Goal: Task Accomplishment & Management: Use online tool/utility

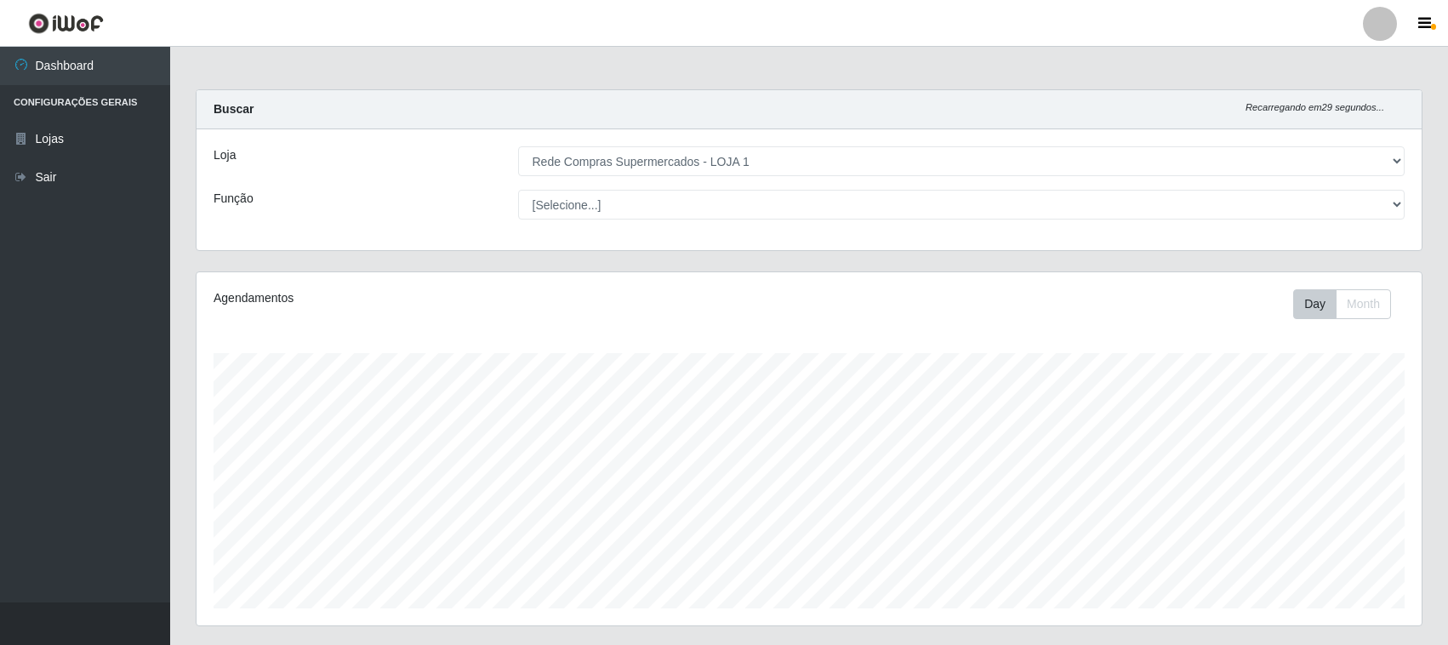
select select "158"
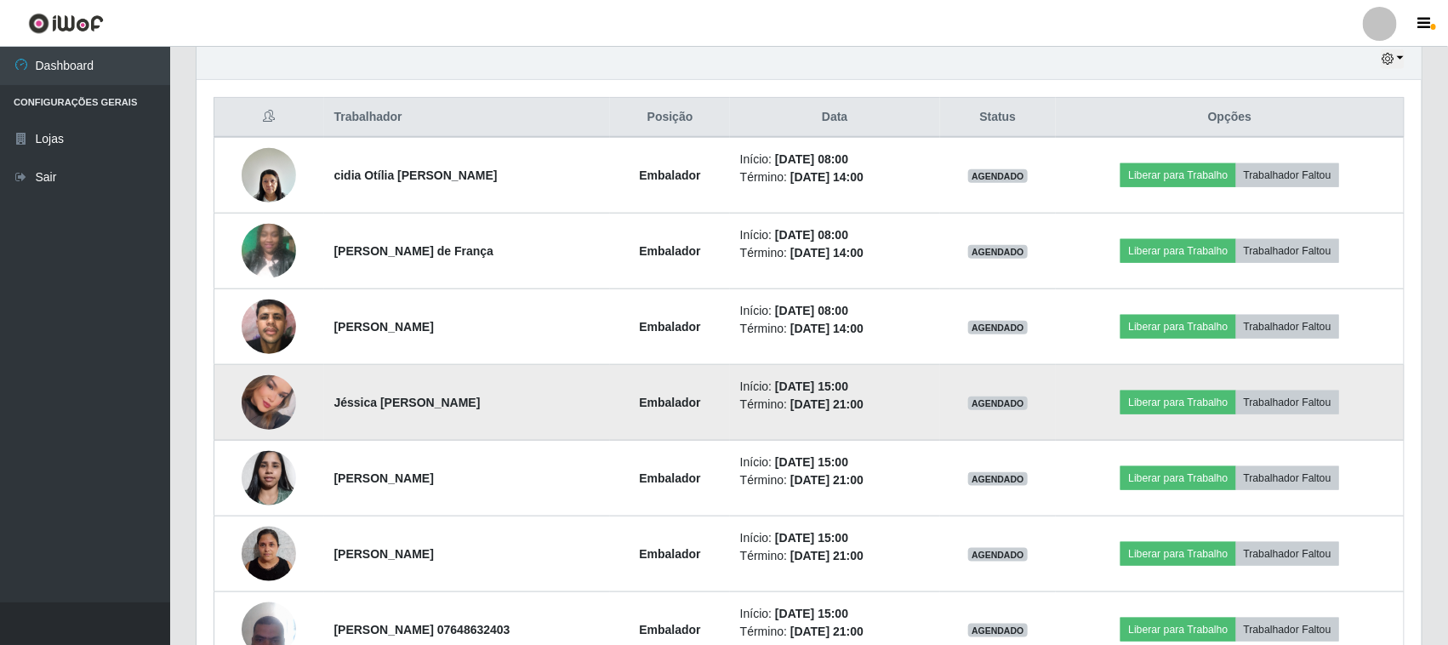
scroll to position [714, 0]
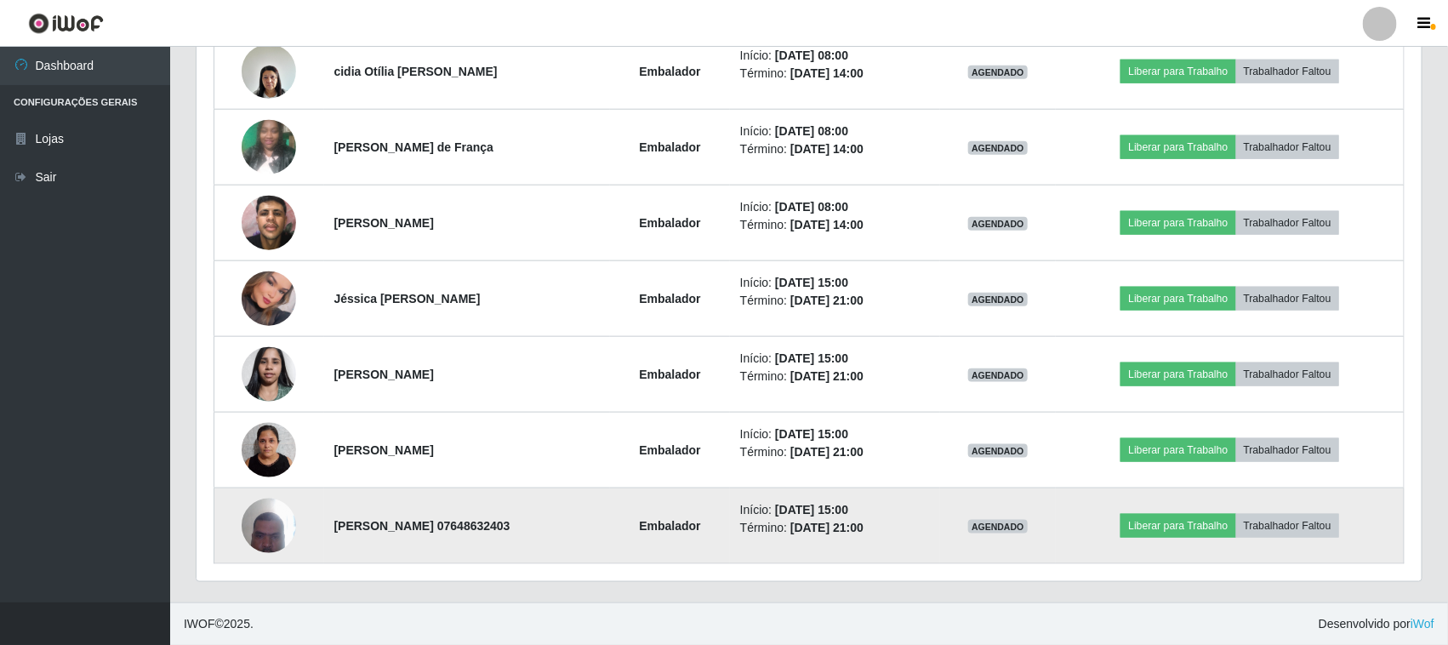
click at [257, 533] on img at bounding box center [269, 525] width 54 height 72
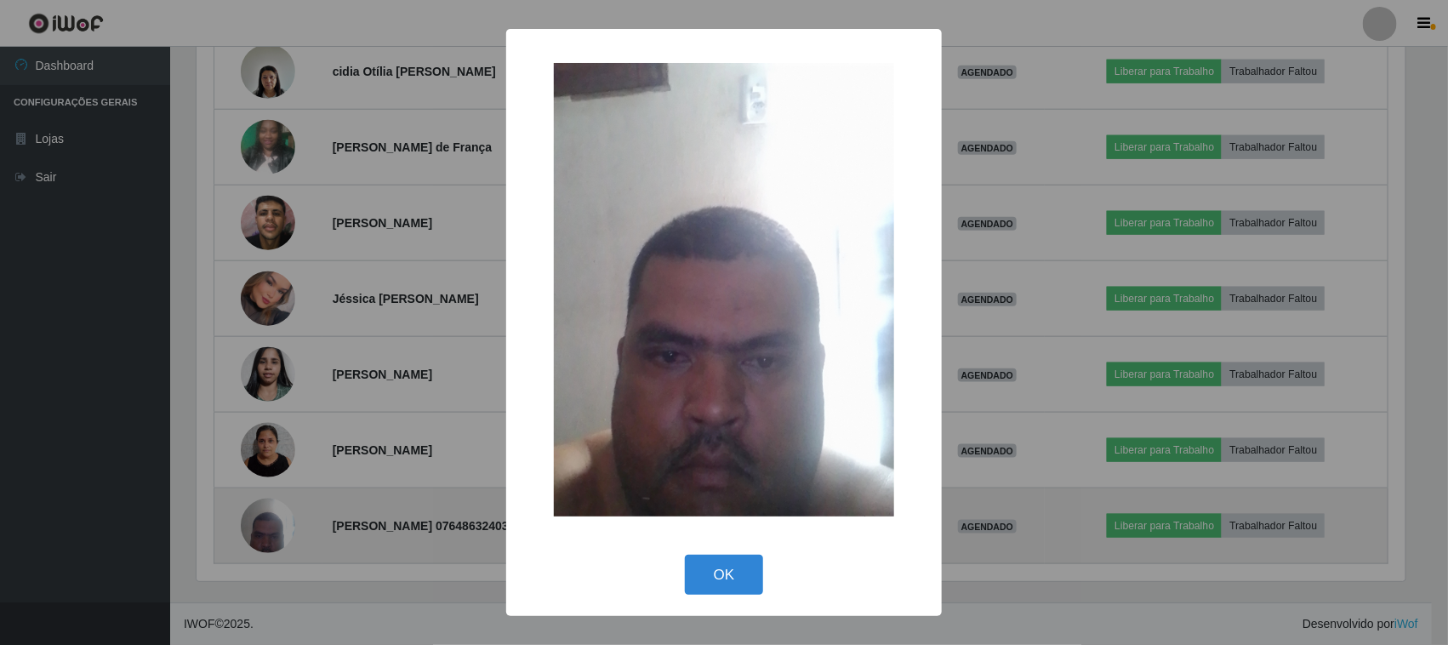
scroll to position [354, 1213]
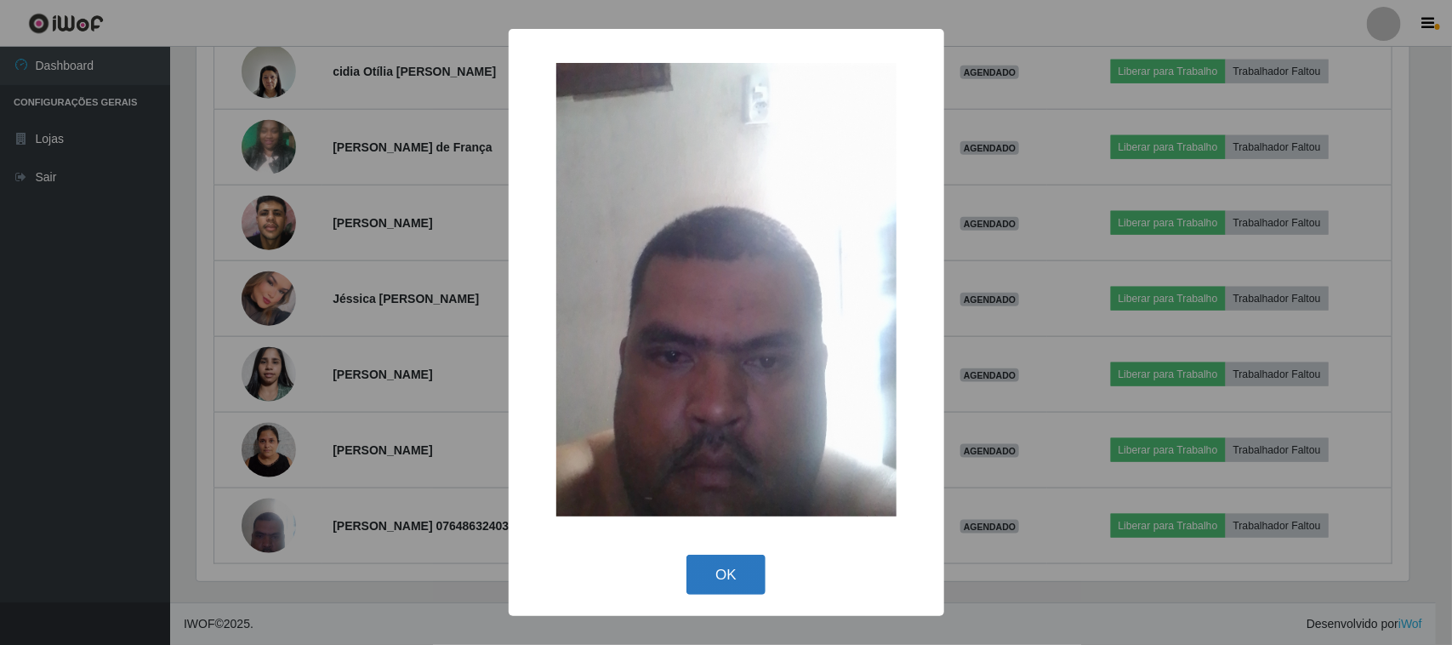
click at [731, 579] on button "OK" at bounding box center [725, 575] width 79 height 40
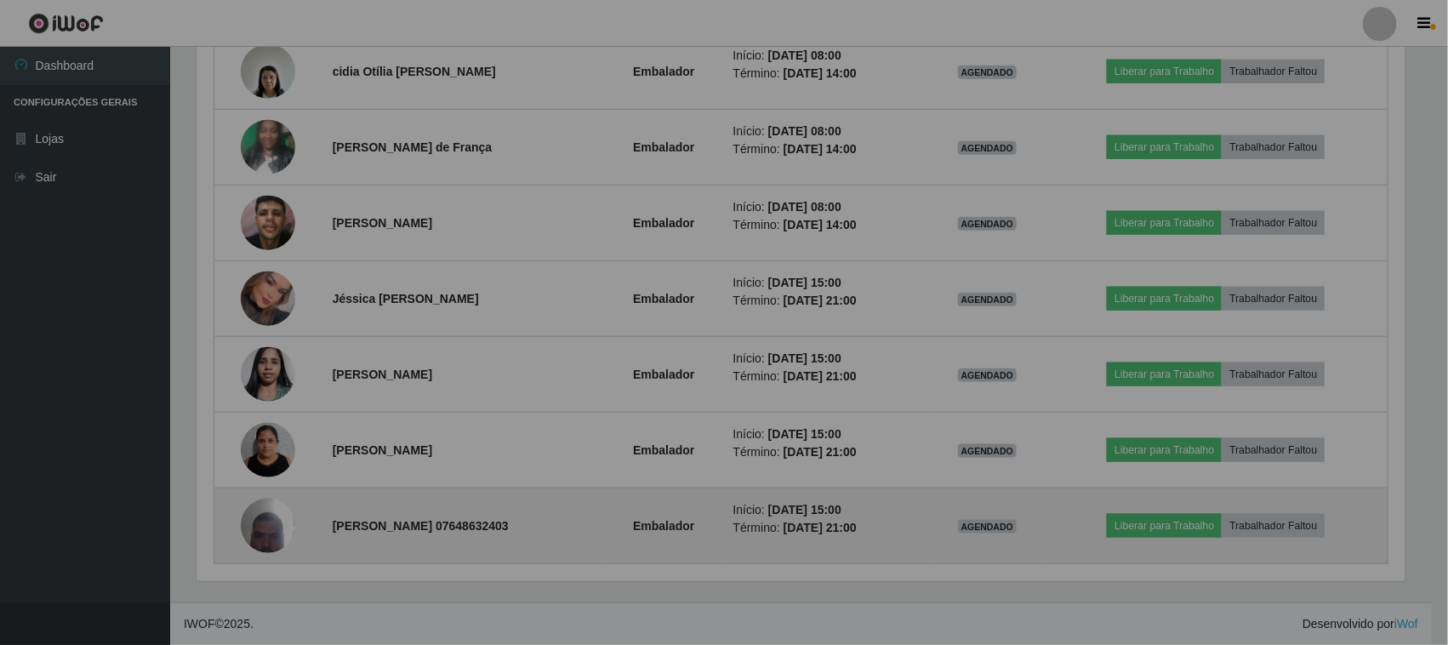
scroll to position [354, 1225]
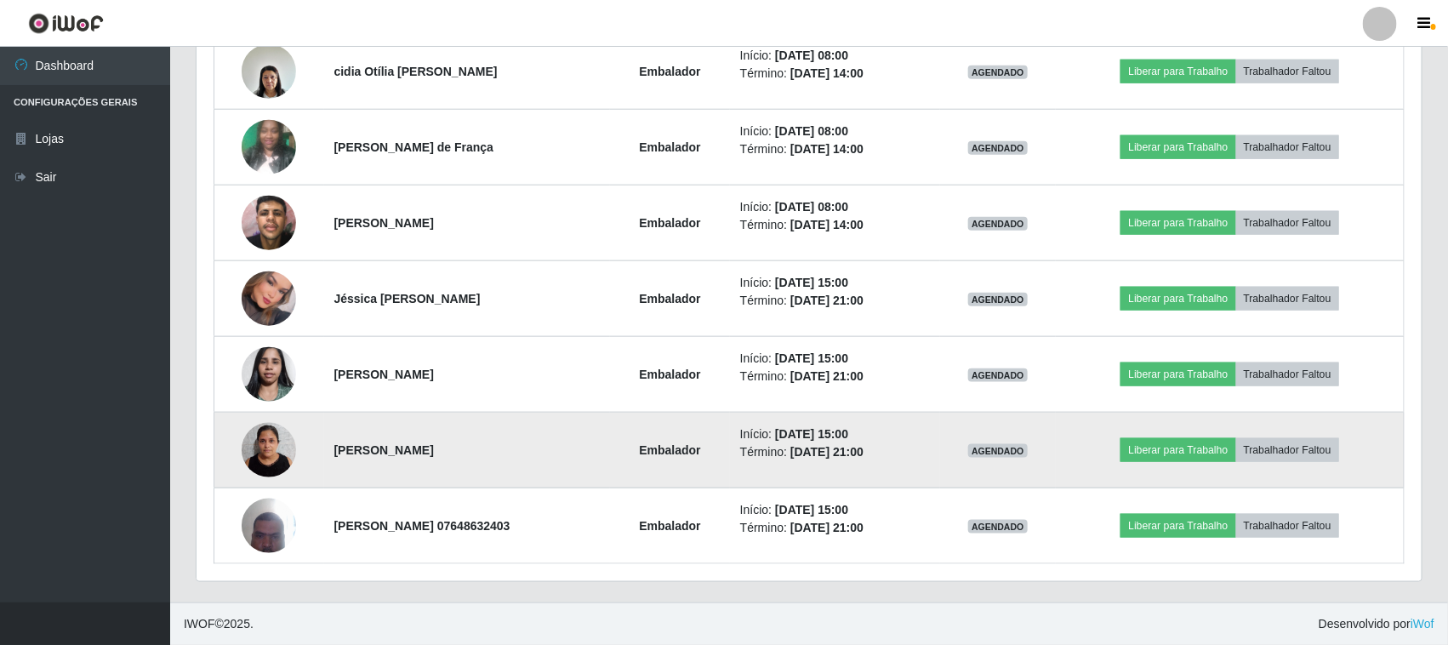
click at [243, 436] on img at bounding box center [269, 449] width 54 height 72
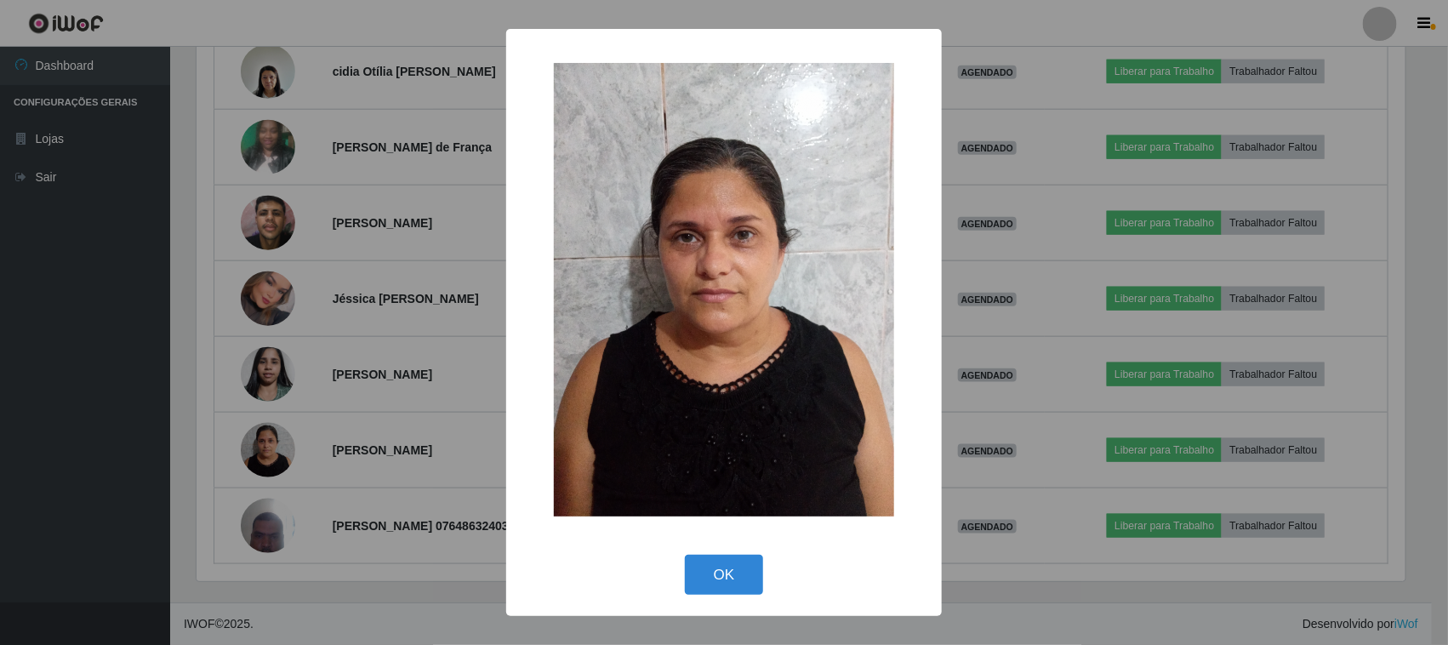
scroll to position [354, 1213]
click at [717, 575] on button "OK" at bounding box center [725, 575] width 79 height 40
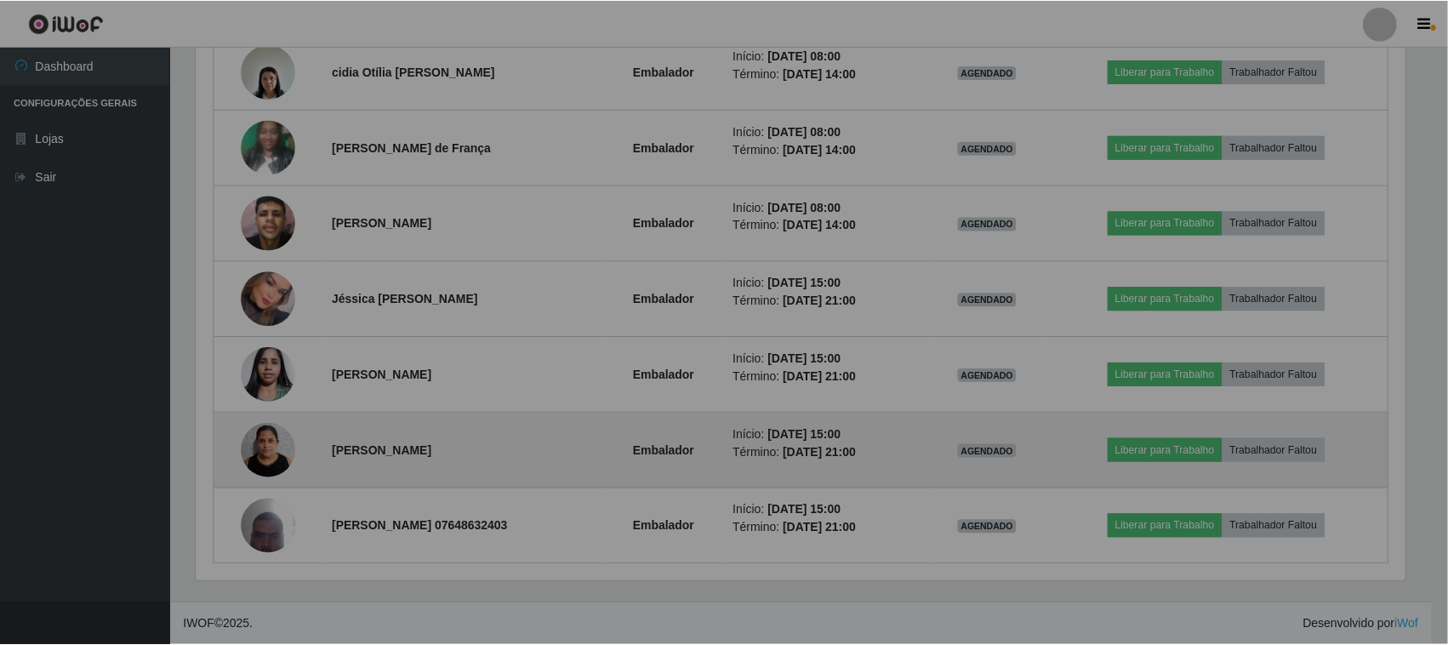
scroll to position [354, 1225]
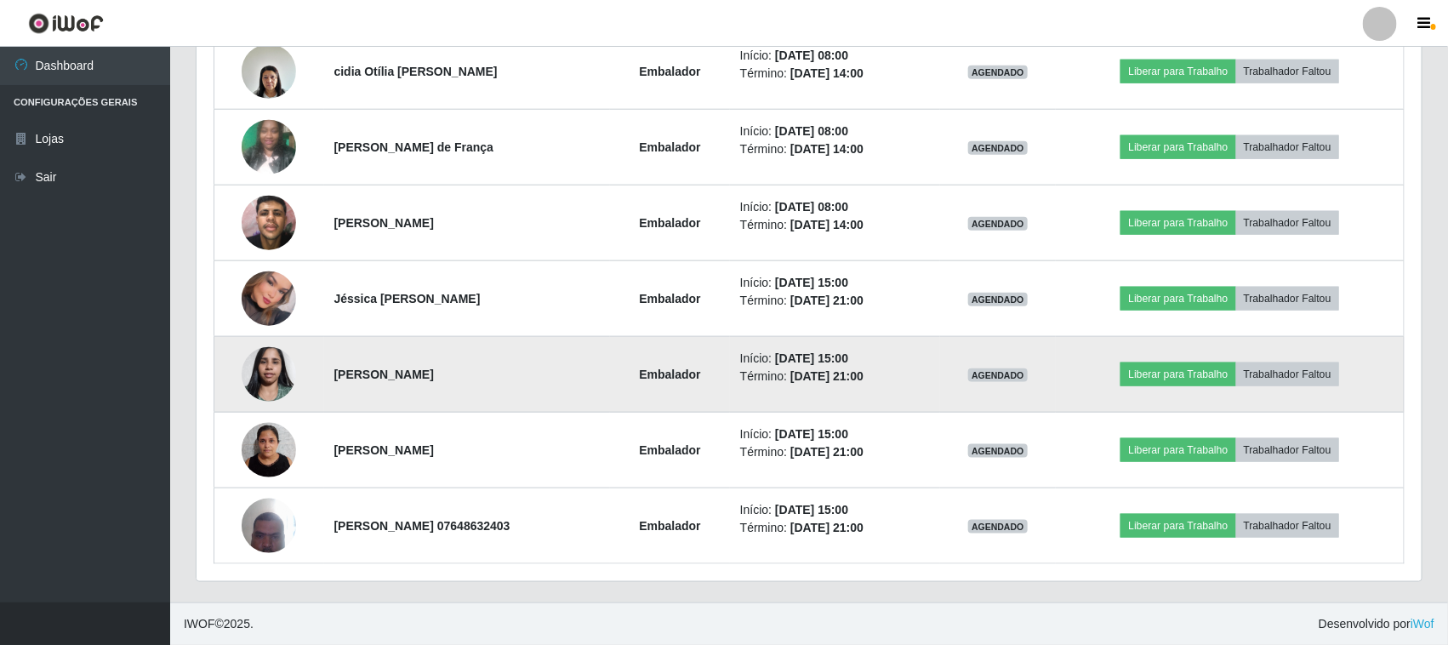
click at [265, 359] on img at bounding box center [269, 374] width 54 height 72
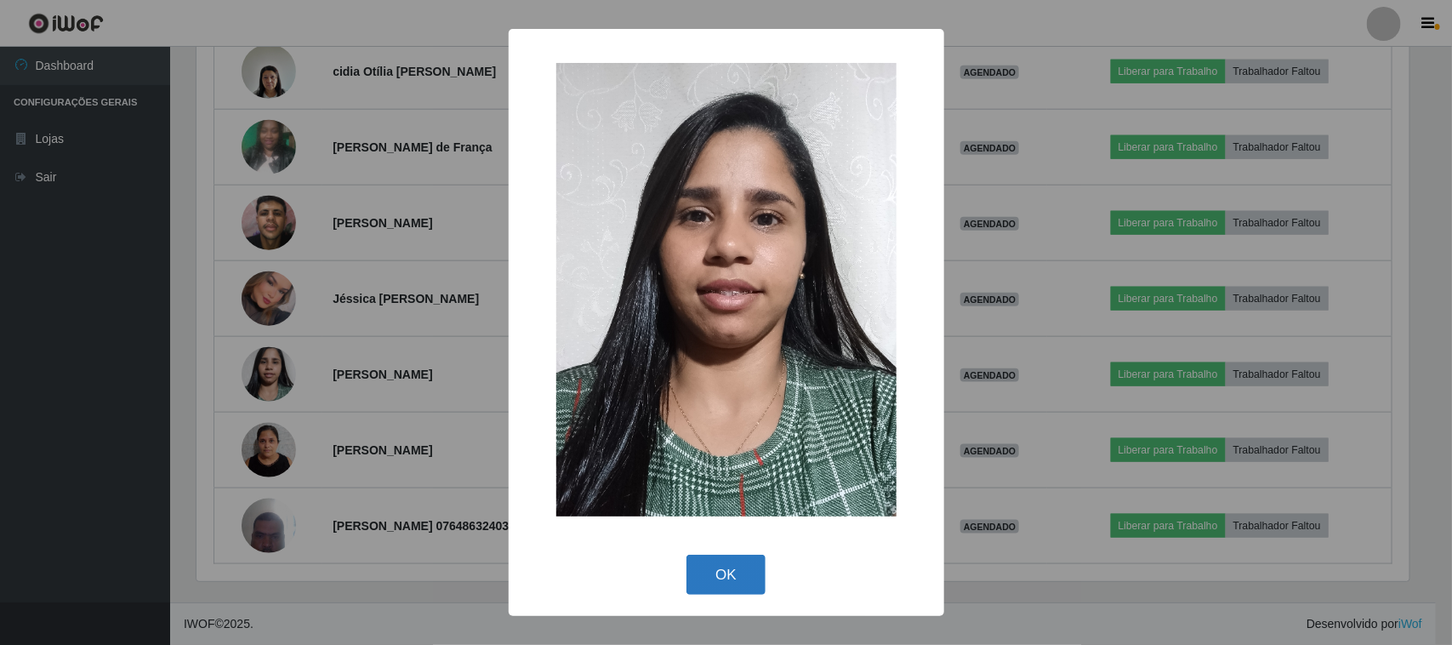
click at [721, 575] on button "OK" at bounding box center [725, 575] width 79 height 40
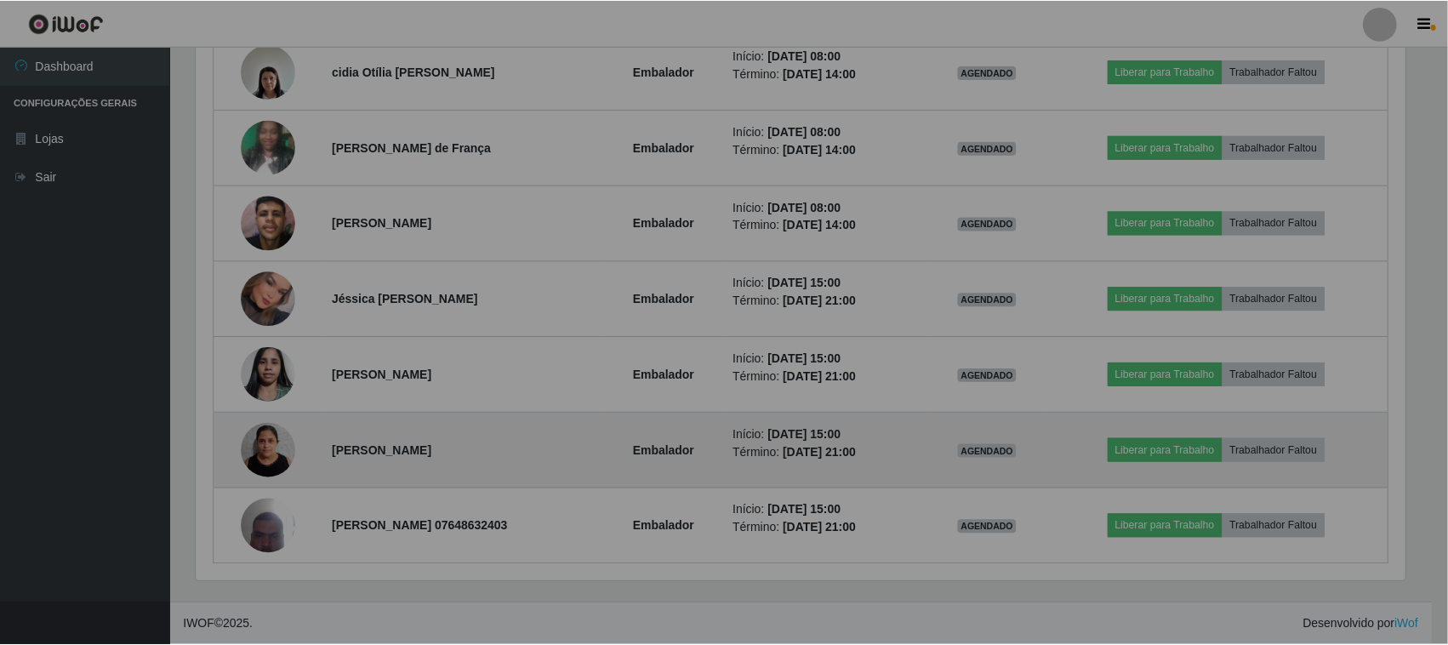
scroll to position [354, 1225]
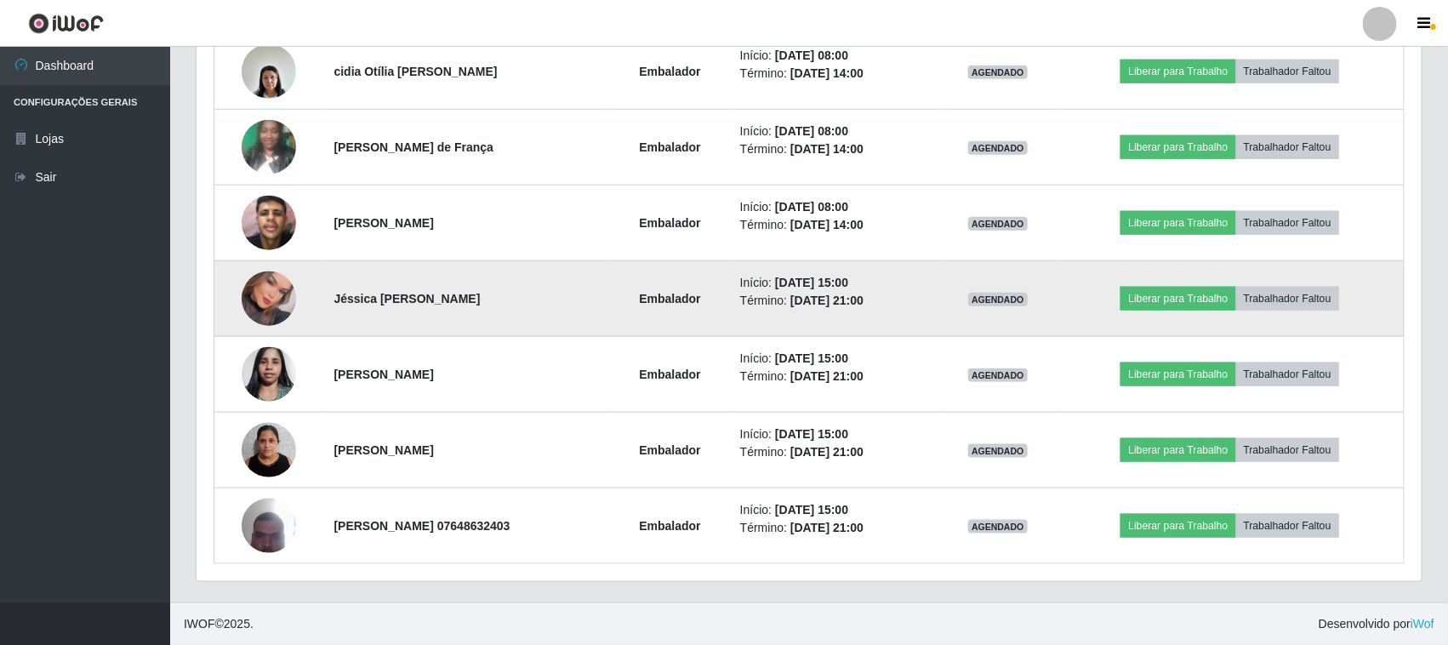
click at [272, 291] on img at bounding box center [269, 298] width 54 height 77
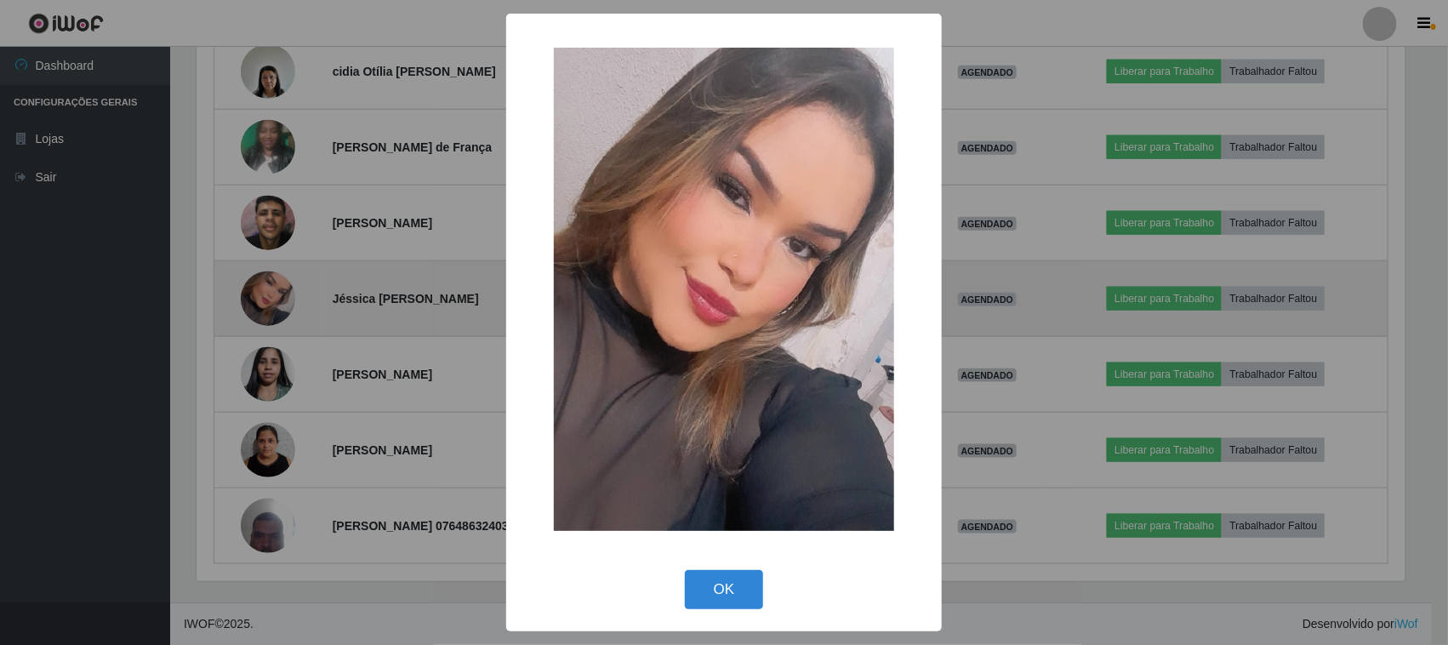
scroll to position [354, 1213]
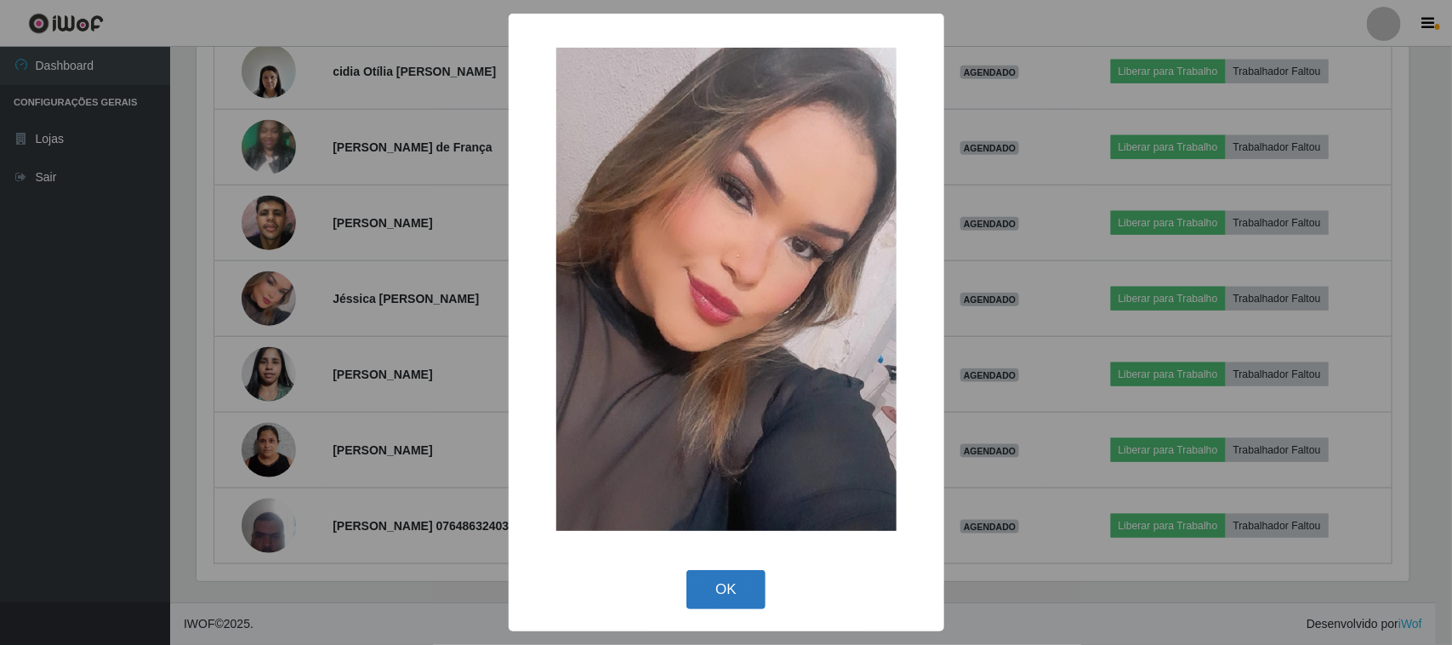
click at [740, 585] on button "OK" at bounding box center [725, 590] width 79 height 40
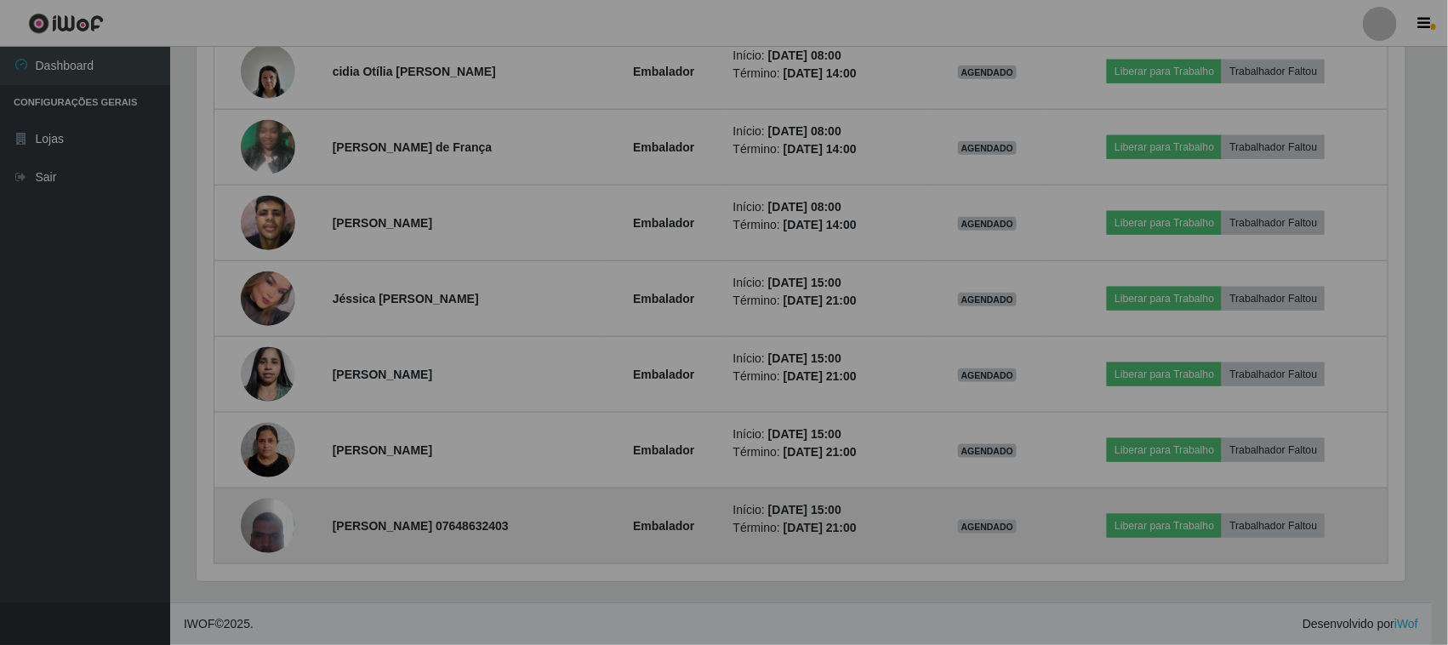
scroll to position [354, 1225]
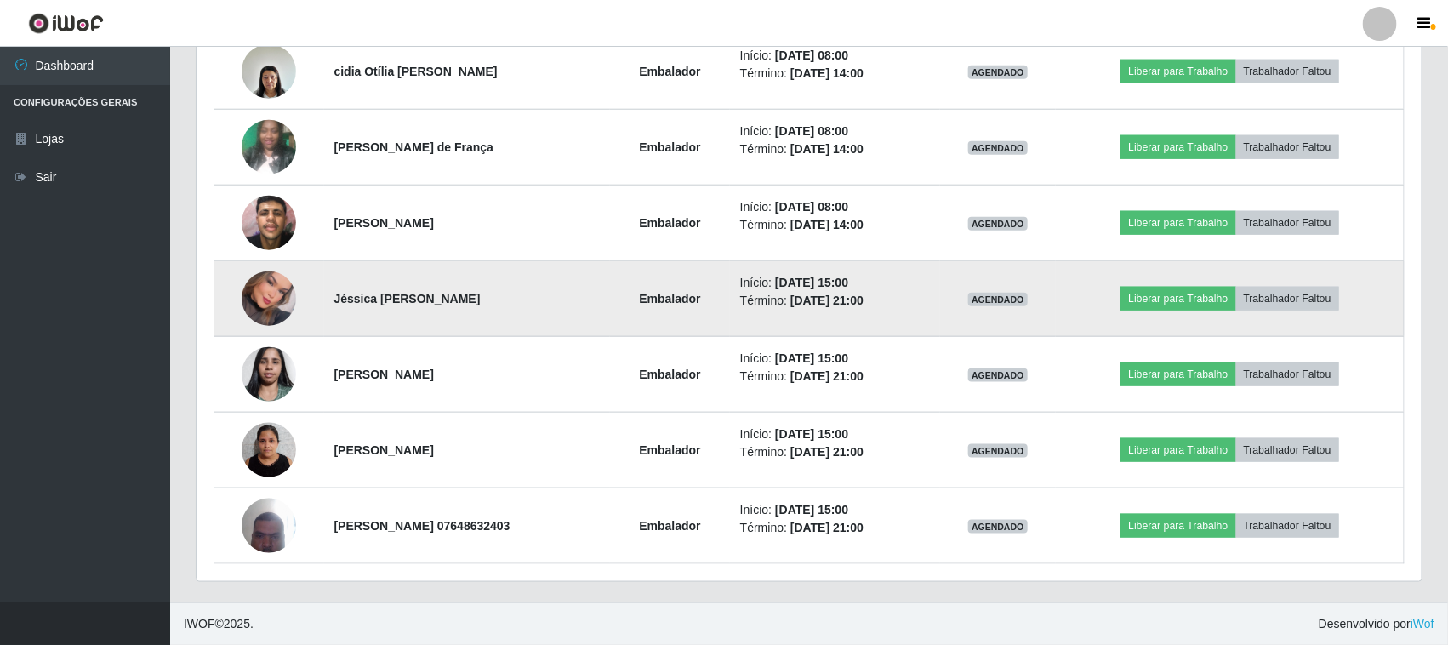
click at [253, 289] on img at bounding box center [269, 298] width 54 height 77
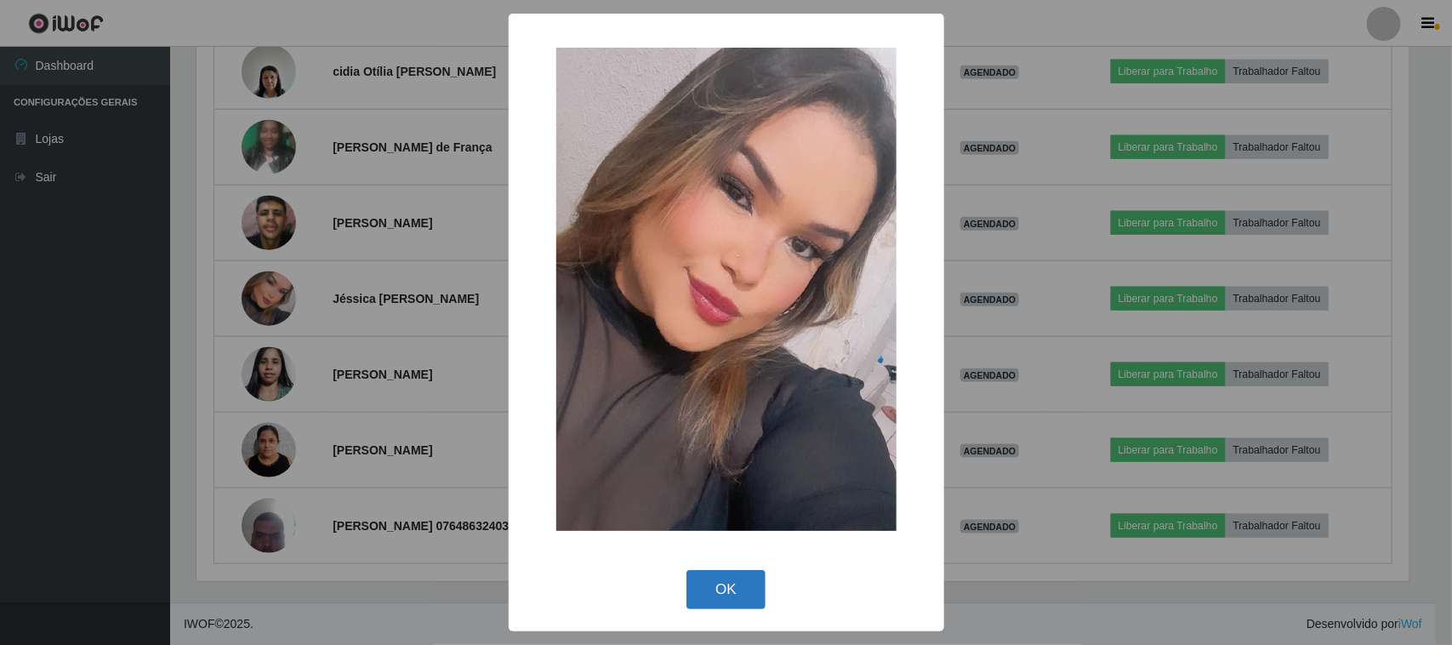
click at [732, 594] on button "OK" at bounding box center [725, 590] width 79 height 40
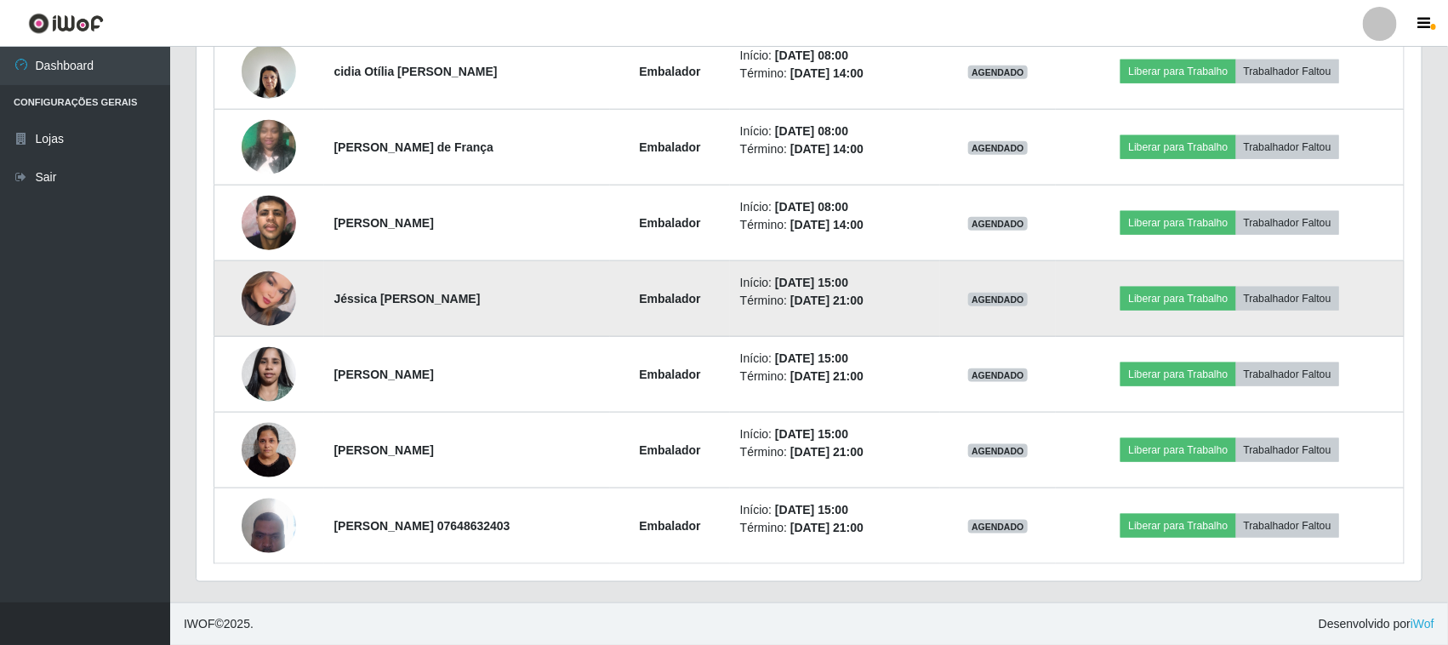
scroll to position [608, 0]
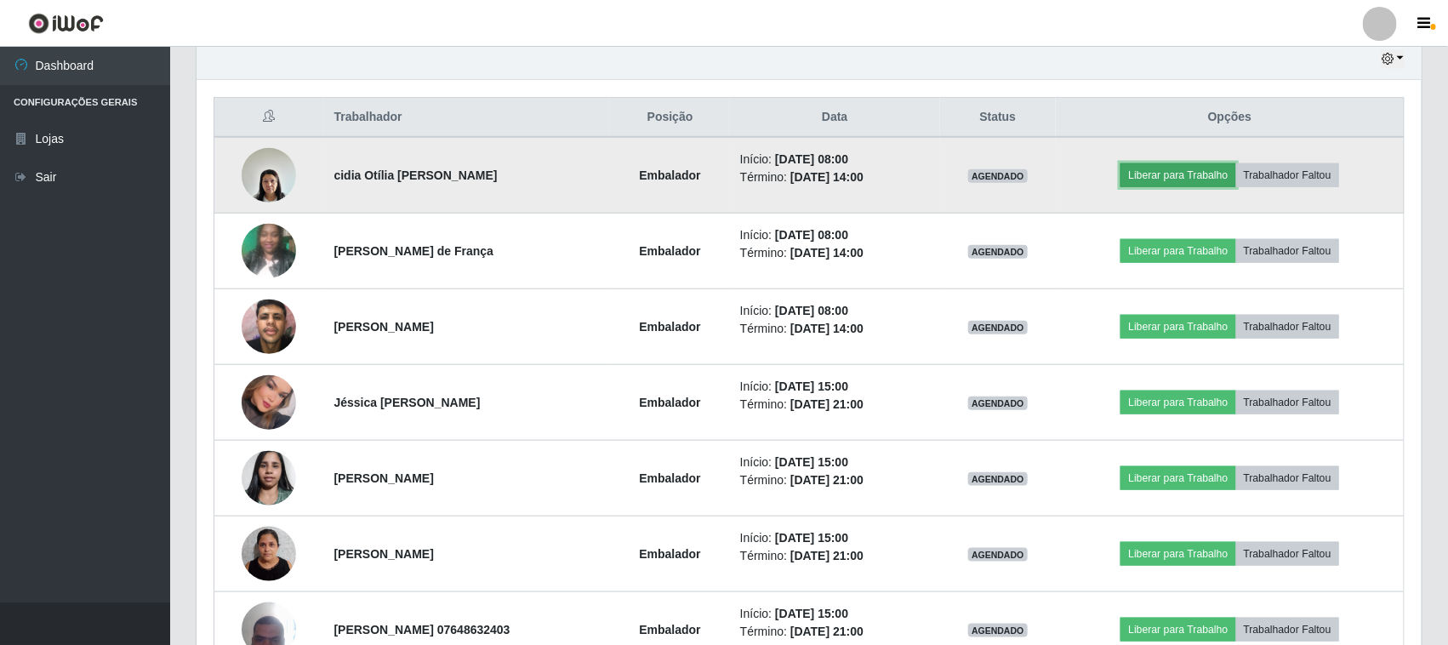
click at [1192, 171] on button "Liberar para Trabalho" at bounding box center [1177, 175] width 115 height 24
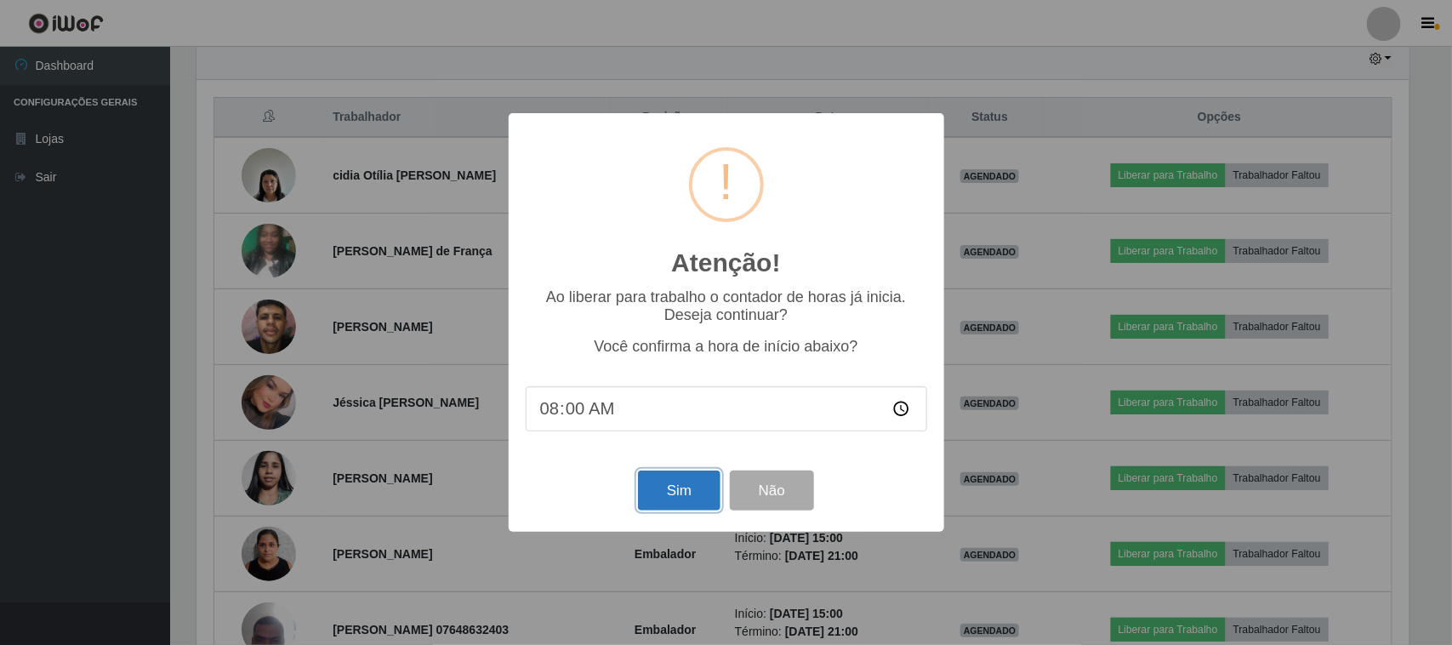
click at [683, 483] on button "Sim" at bounding box center [679, 490] width 83 height 40
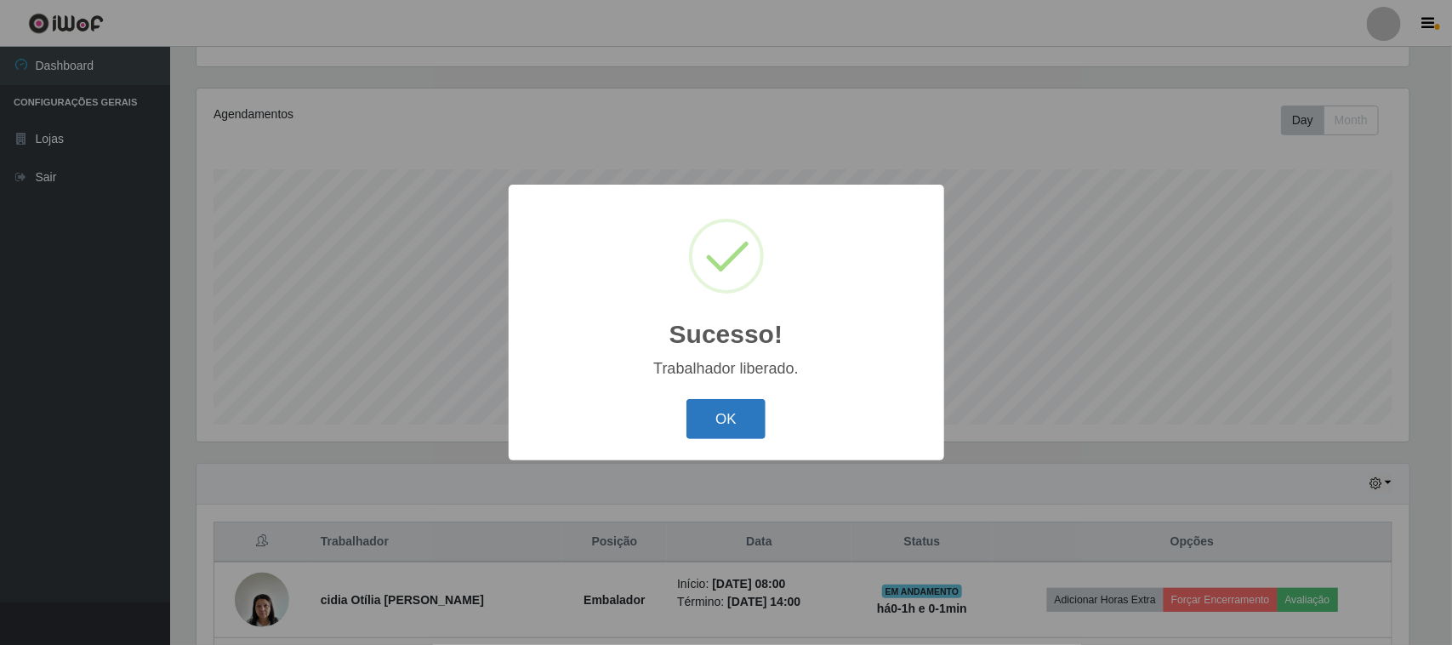
click at [723, 419] on button "OK" at bounding box center [725, 419] width 79 height 40
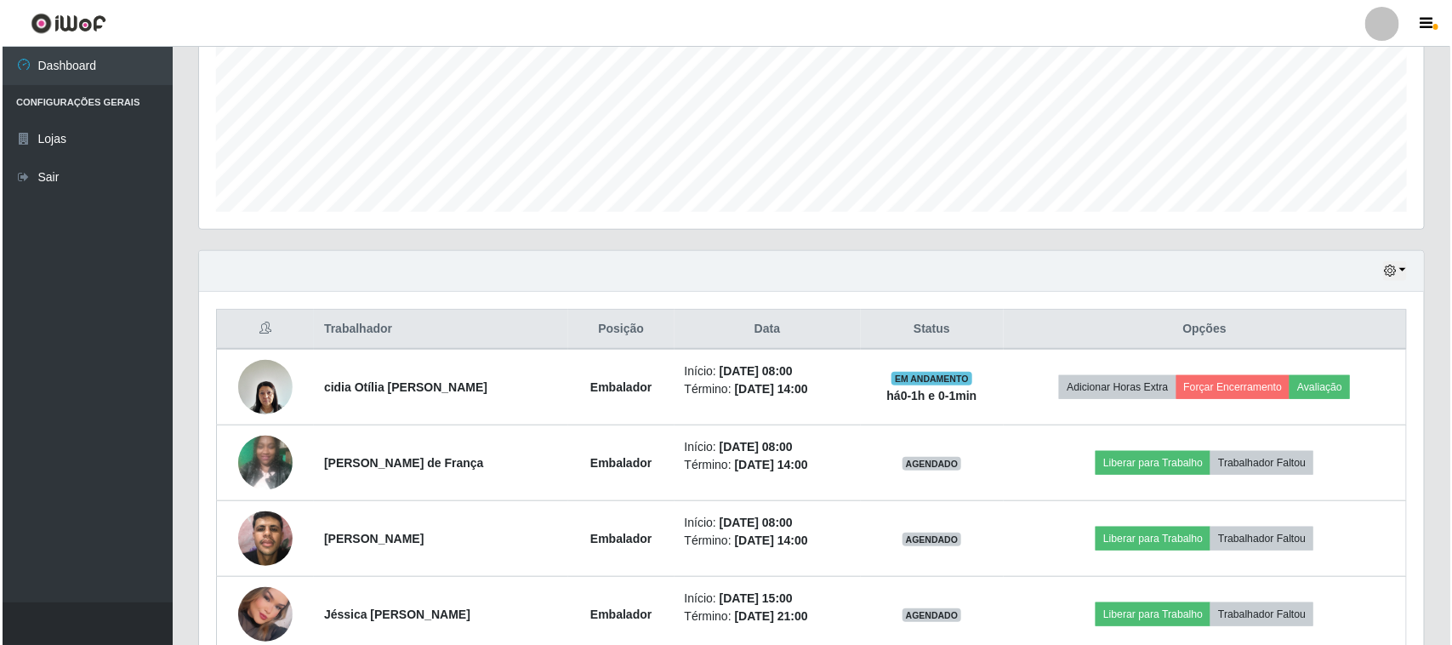
scroll to position [0, 0]
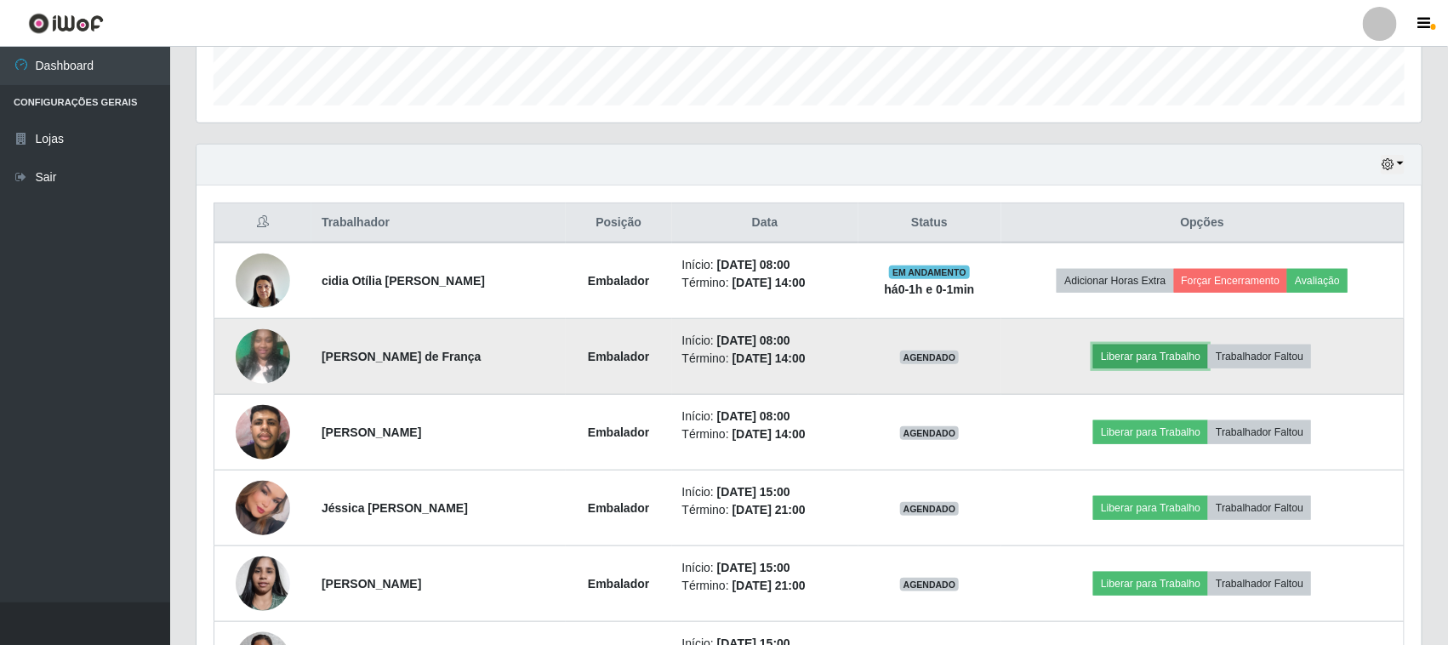
click at [1158, 359] on button "Liberar para Trabalho" at bounding box center [1150, 356] width 115 height 24
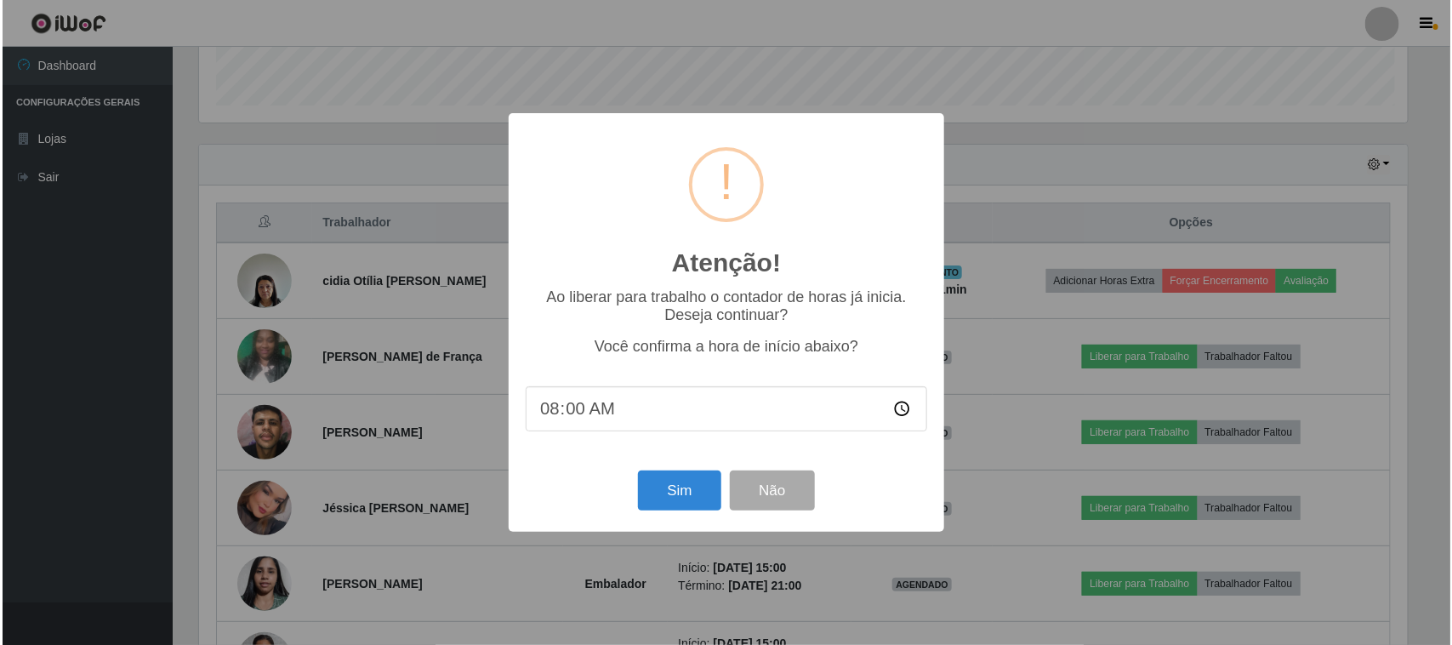
scroll to position [850208, 849347]
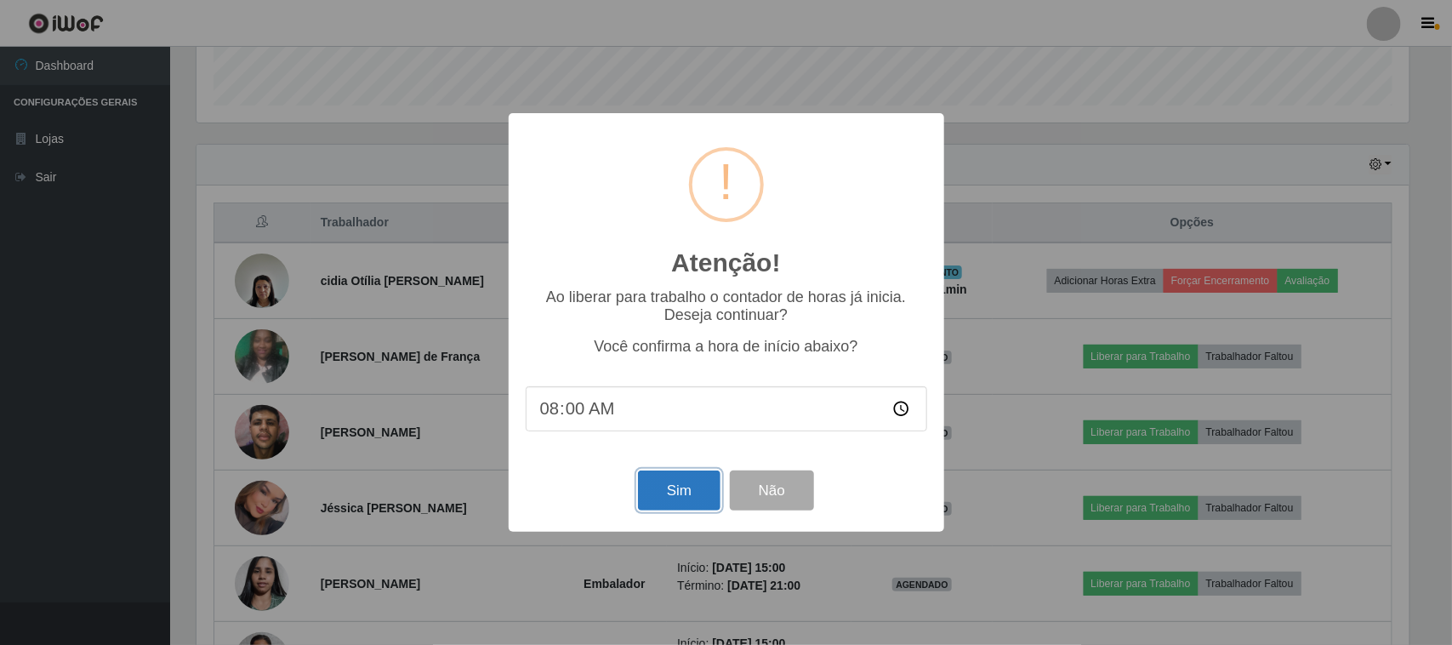
click at [672, 490] on button "Sim" at bounding box center [679, 490] width 83 height 40
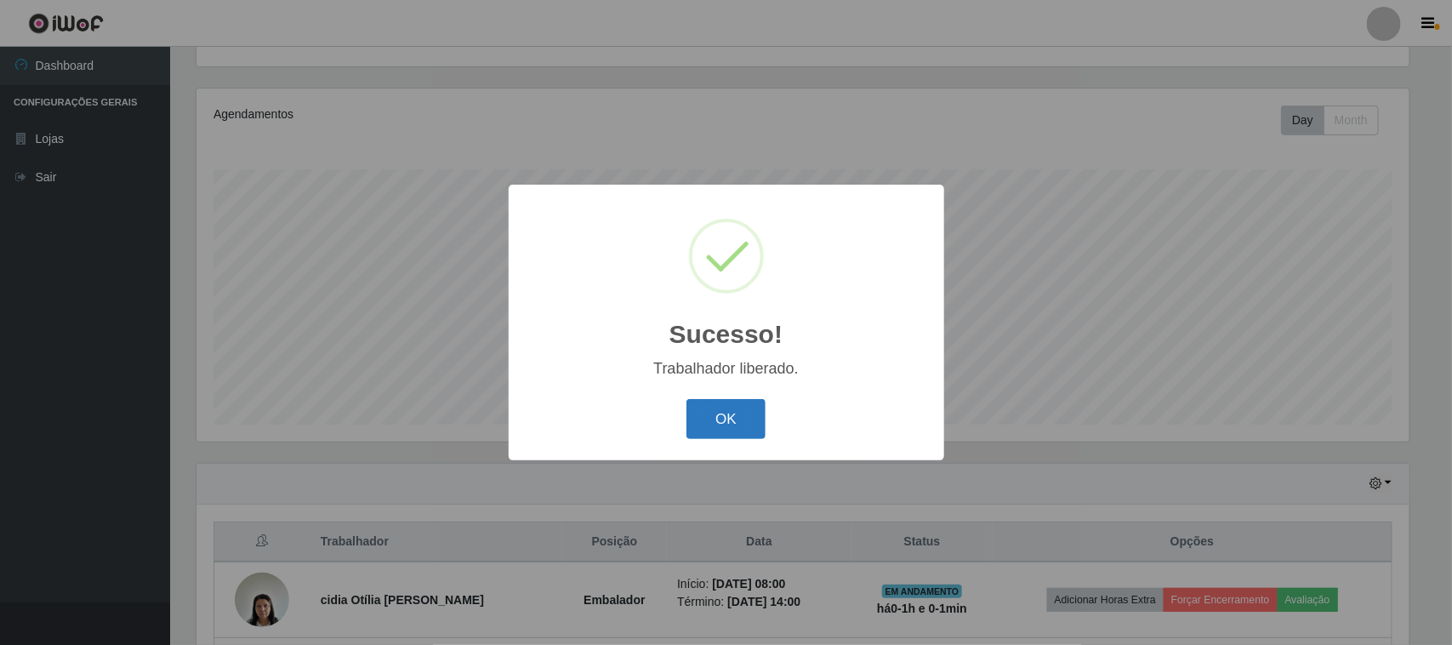
click at [728, 418] on button "OK" at bounding box center [725, 419] width 79 height 40
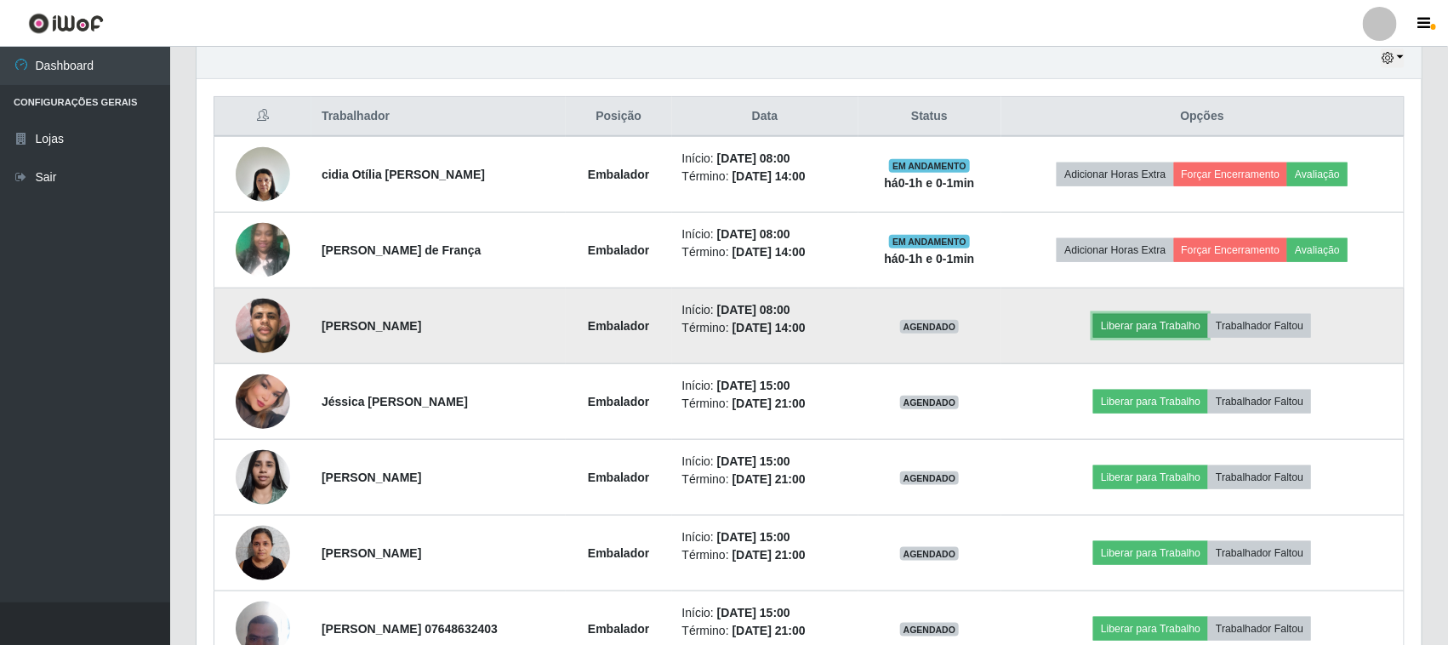
click at [1157, 325] on button "Liberar para Trabalho" at bounding box center [1150, 326] width 115 height 24
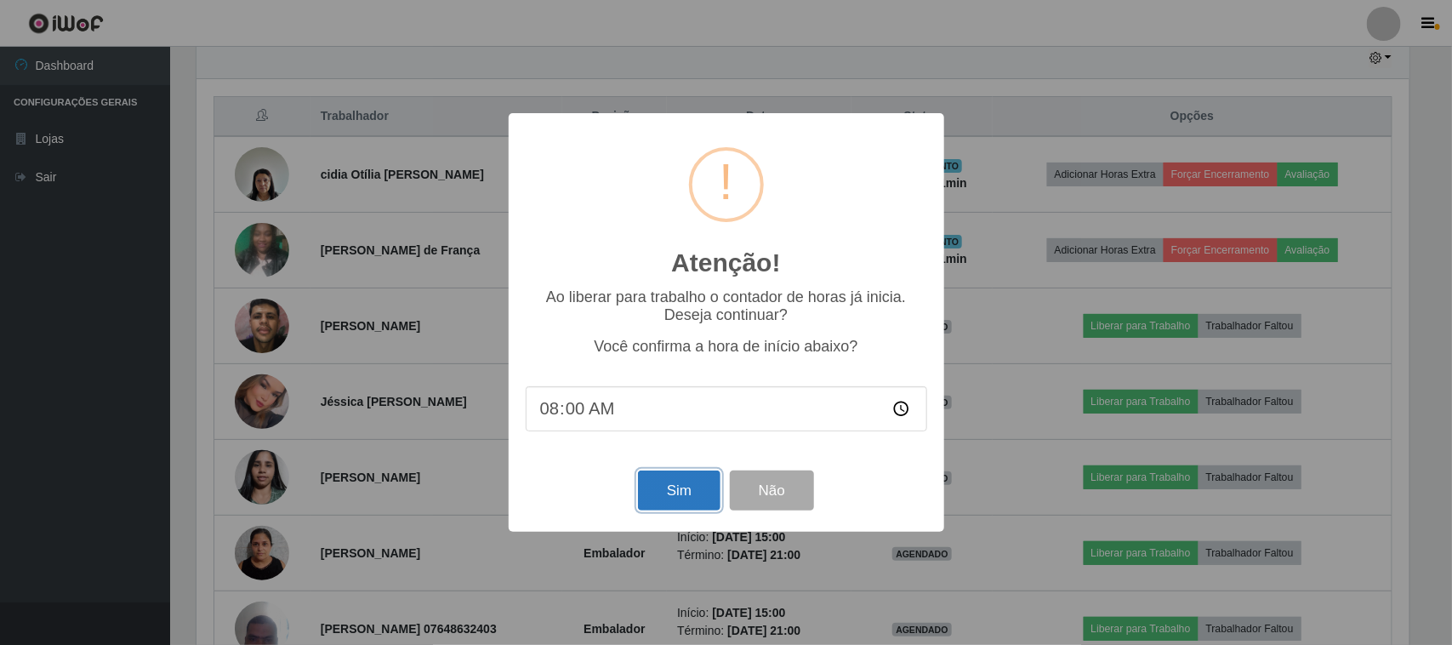
click at [682, 489] on button "Sim" at bounding box center [679, 490] width 83 height 40
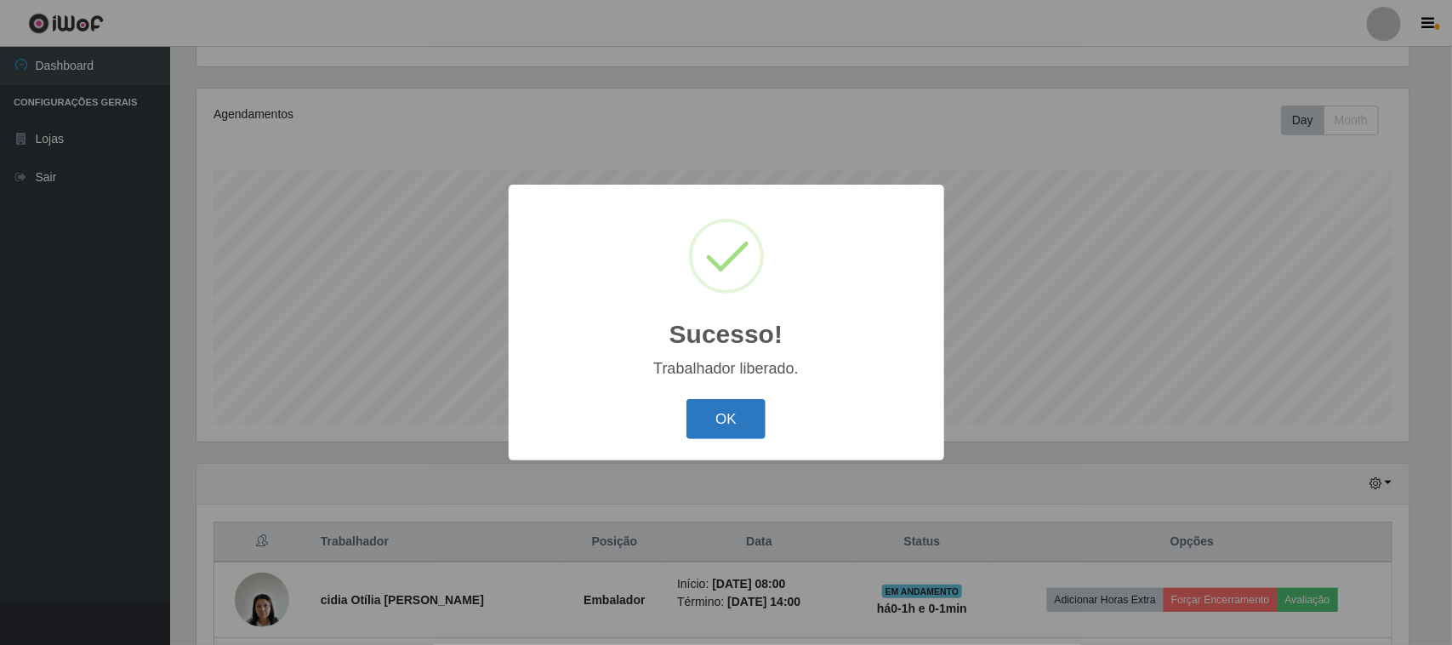
click at [721, 424] on button "OK" at bounding box center [725, 419] width 79 height 40
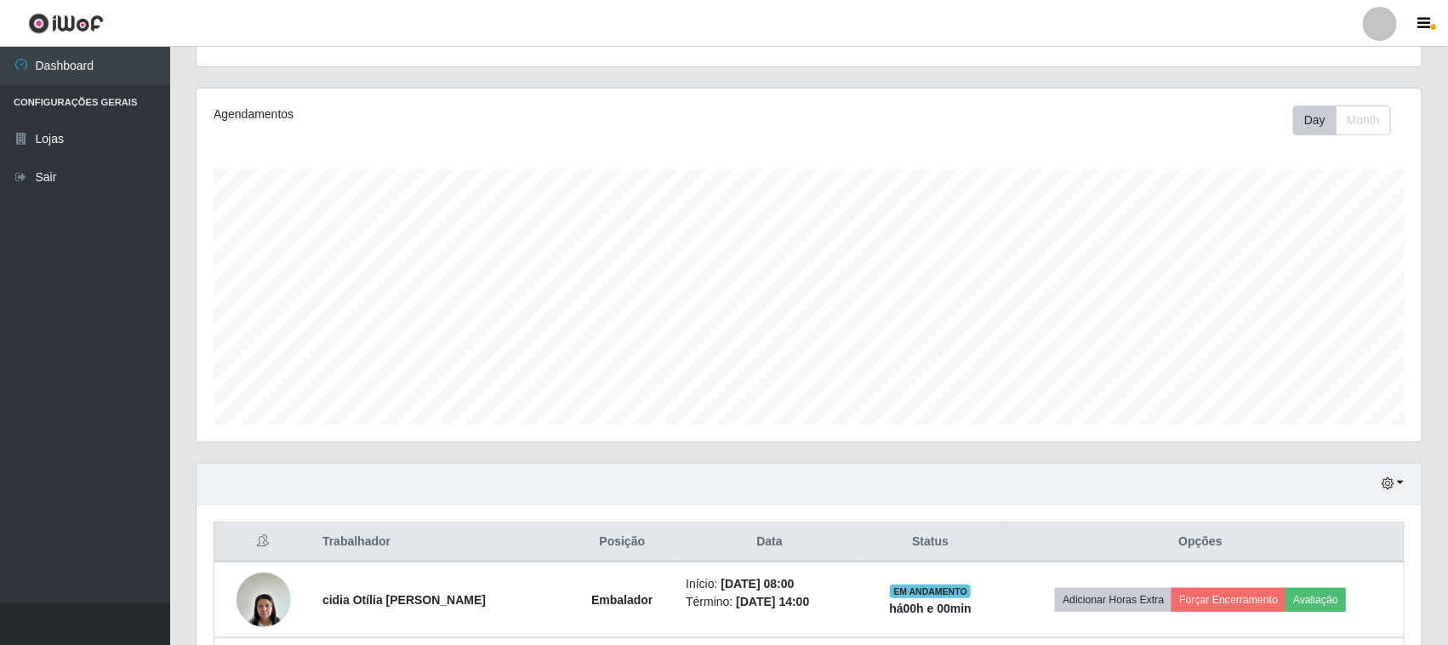
scroll to position [396, 0]
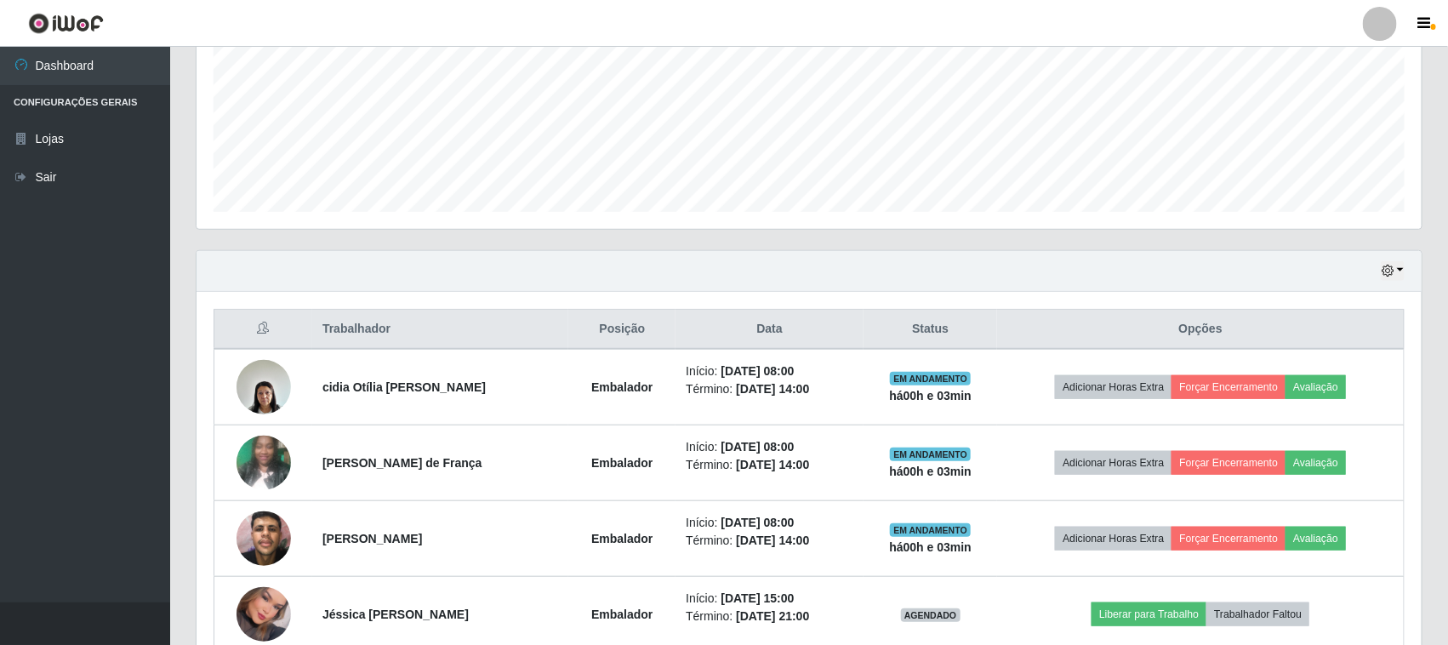
click at [1310, 281] on div "Hoje 1 dia 3 dias 1 Semana Não encerrados" at bounding box center [808, 271] width 1225 height 41
